Goal: Task Accomplishment & Management: Complete application form

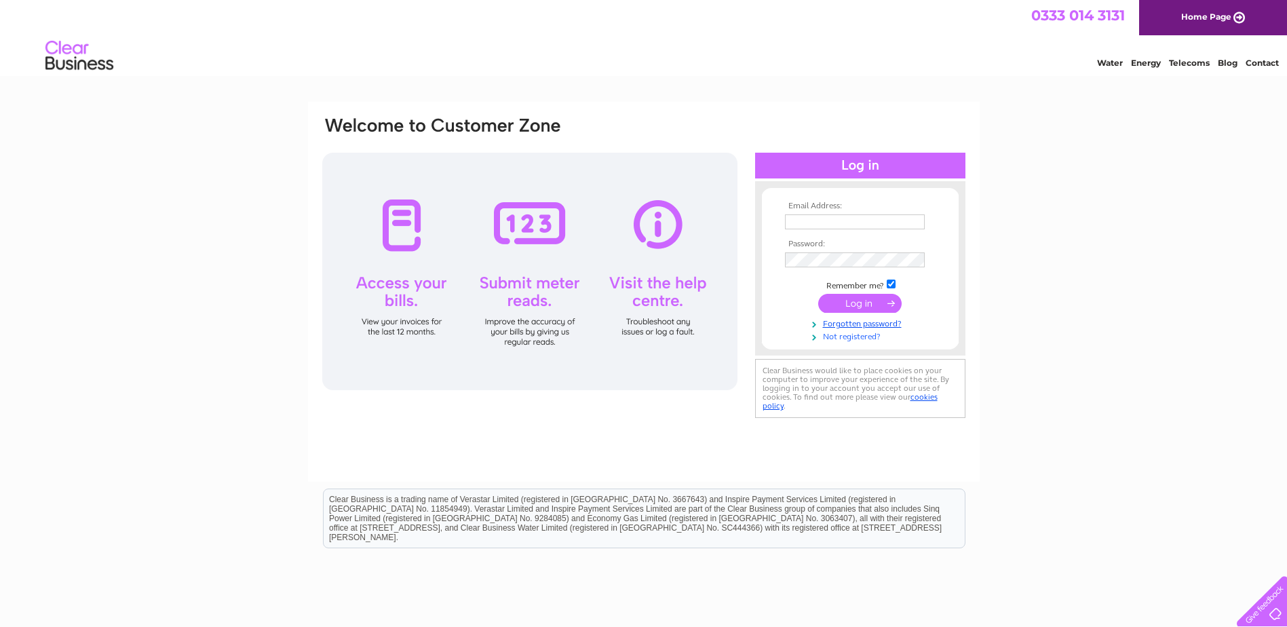
click at [872, 334] on link "Not registered?" at bounding box center [862, 335] width 154 height 13
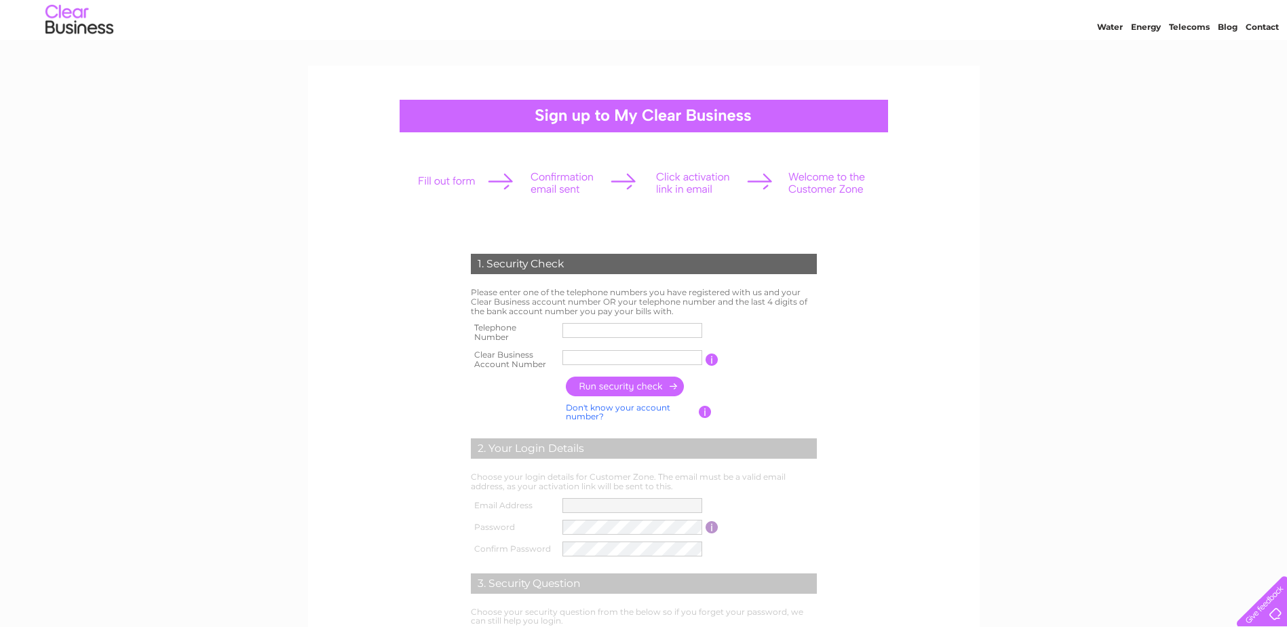
scroll to position [68, 0]
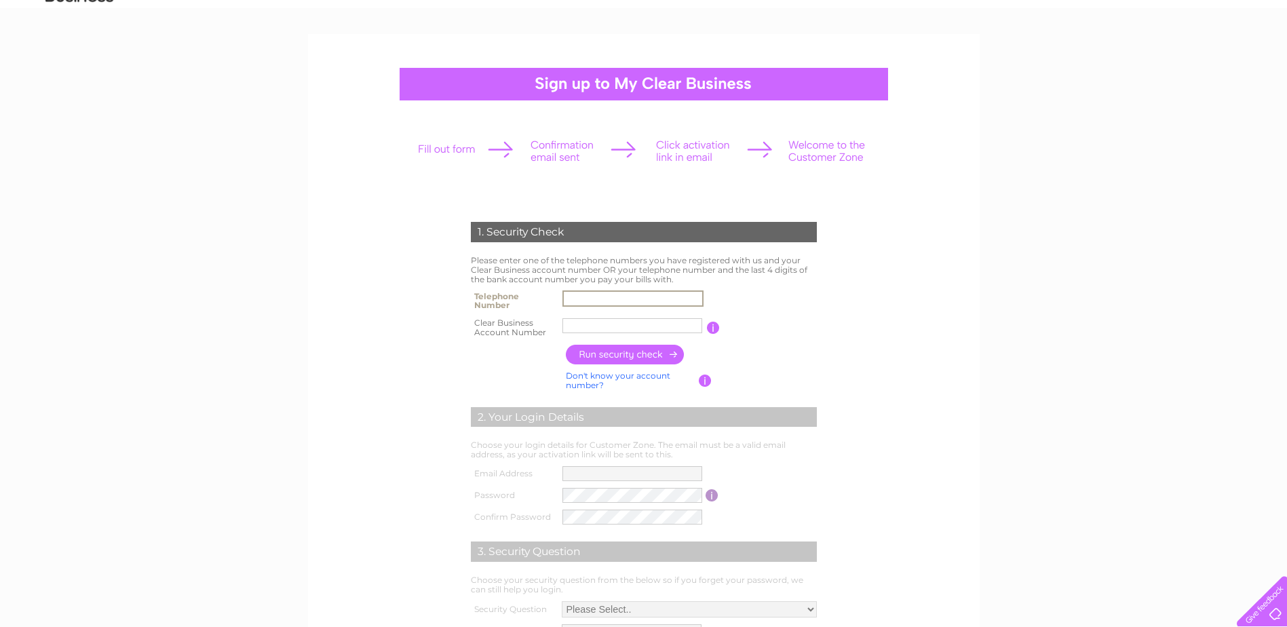
click at [621, 294] on input "text" at bounding box center [632, 298] width 141 height 16
type input "01294310000"
click at [615, 324] on input "text" at bounding box center [632, 325] width 140 height 15
type input "CB1100798"
click at [650, 355] on input "button" at bounding box center [625, 355] width 119 height 20
